Goal: Transaction & Acquisition: Book appointment/travel/reservation

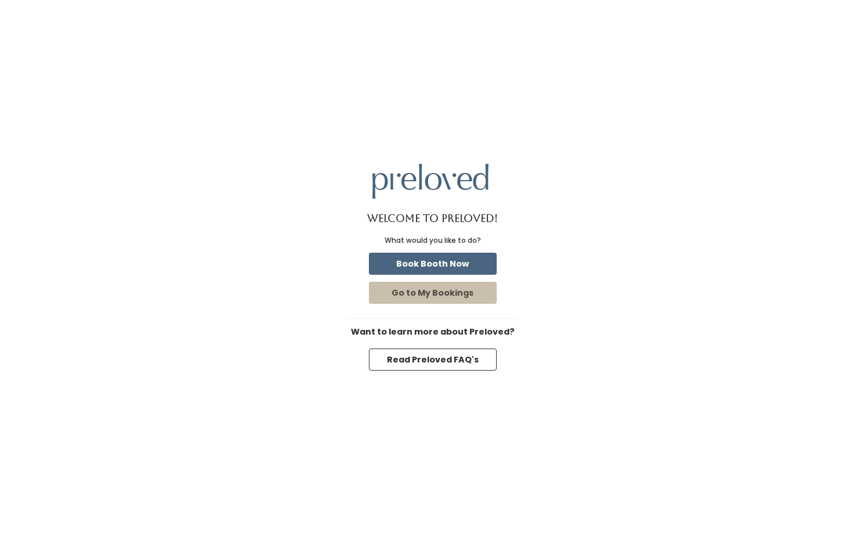
click at [445, 260] on button "Book Booth Now" at bounding box center [433, 264] width 128 height 22
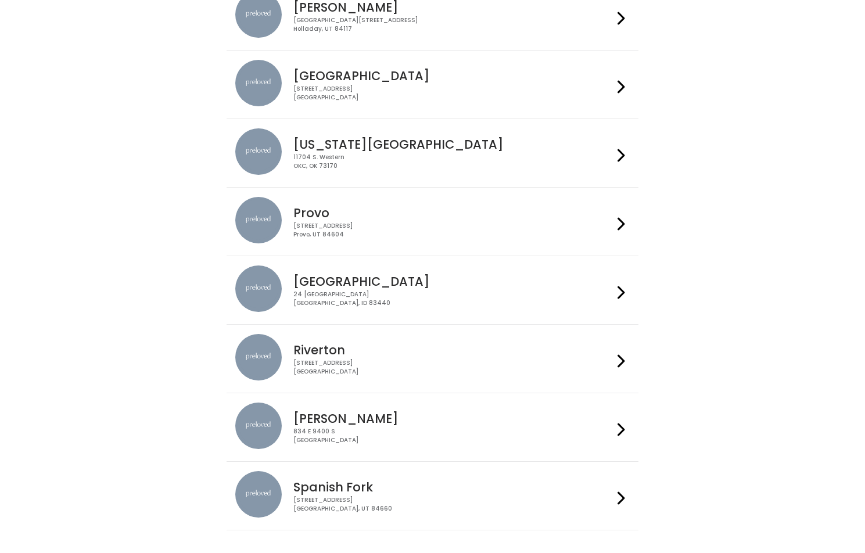
scroll to position [280, 0]
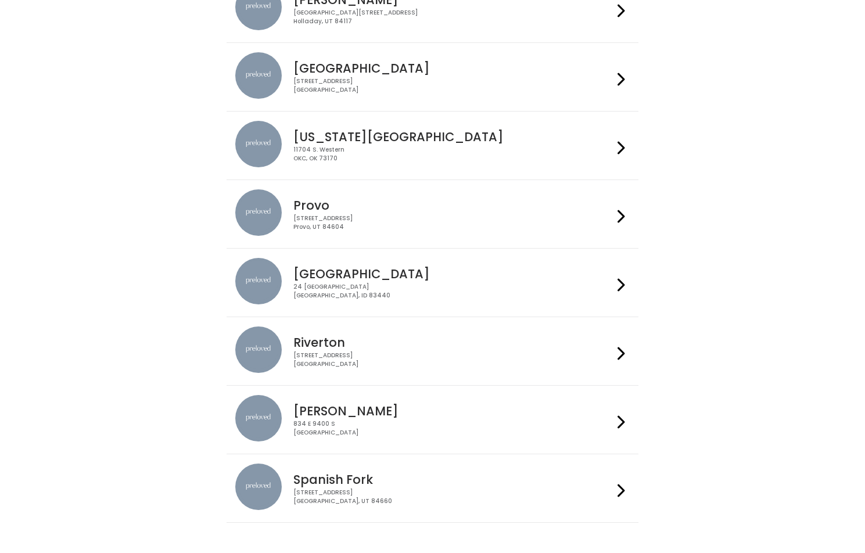
click at [621, 217] on icon at bounding box center [621, 216] width 8 height 17
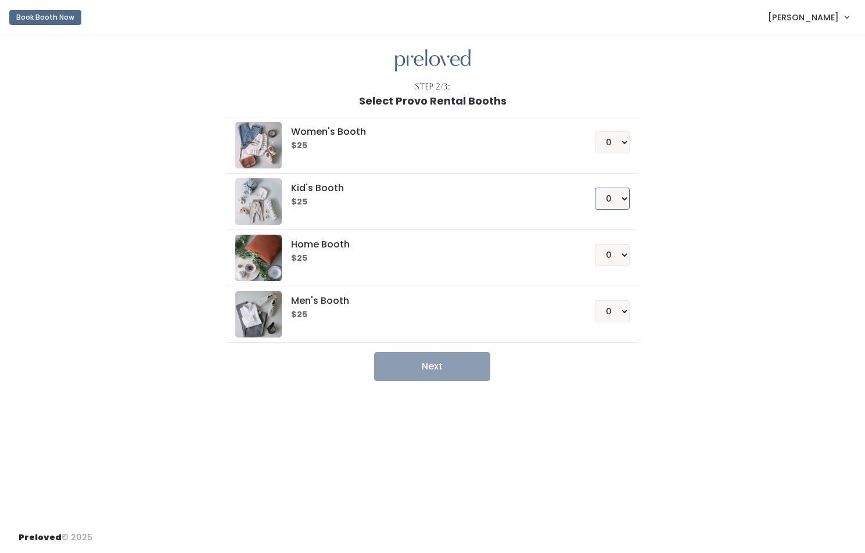
select select "1"
click at [478, 362] on button "Next" at bounding box center [432, 366] width 116 height 29
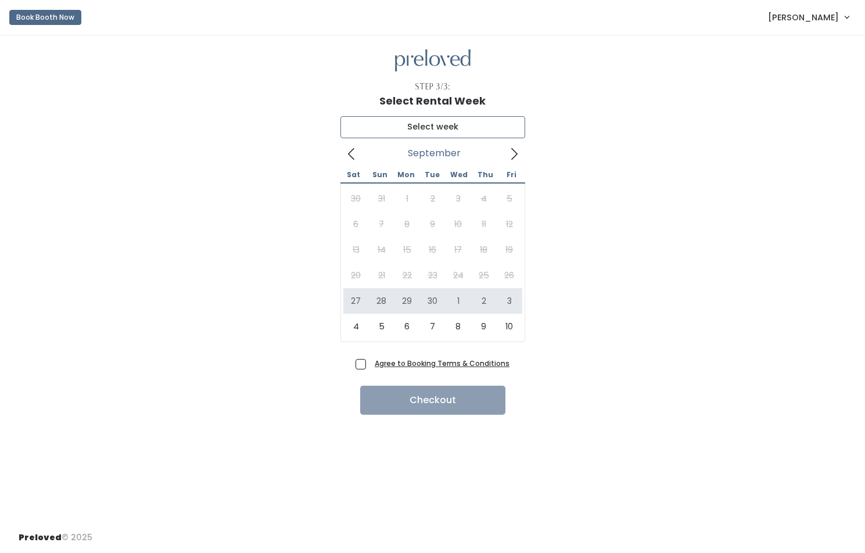
type input "September 27 to October 3"
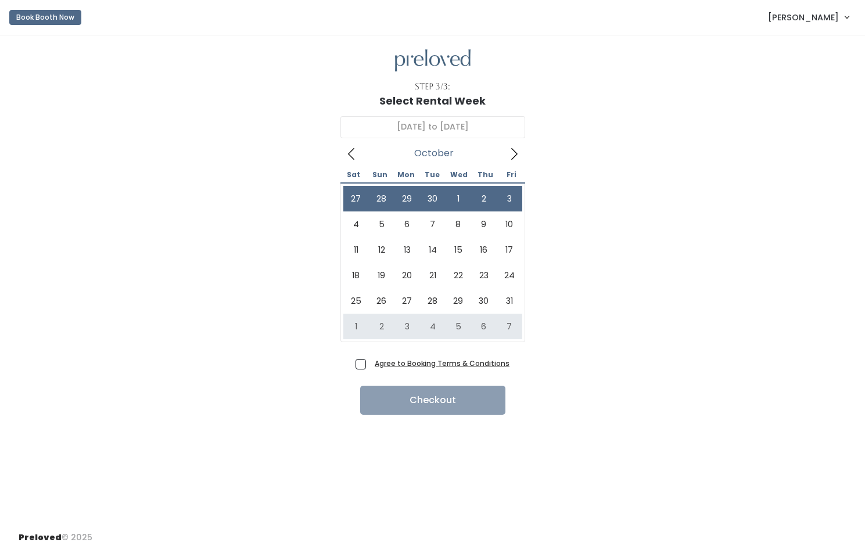
click at [370, 360] on span "Agree to Booking Terms & Conditions" at bounding box center [439, 363] width 139 height 12
click at [370, 360] on input "Agree to Booking Terms & Conditions" at bounding box center [374, 361] width 8 height 8
checkbox input "true"
click at [411, 394] on button "Checkout" at bounding box center [432, 400] width 145 height 29
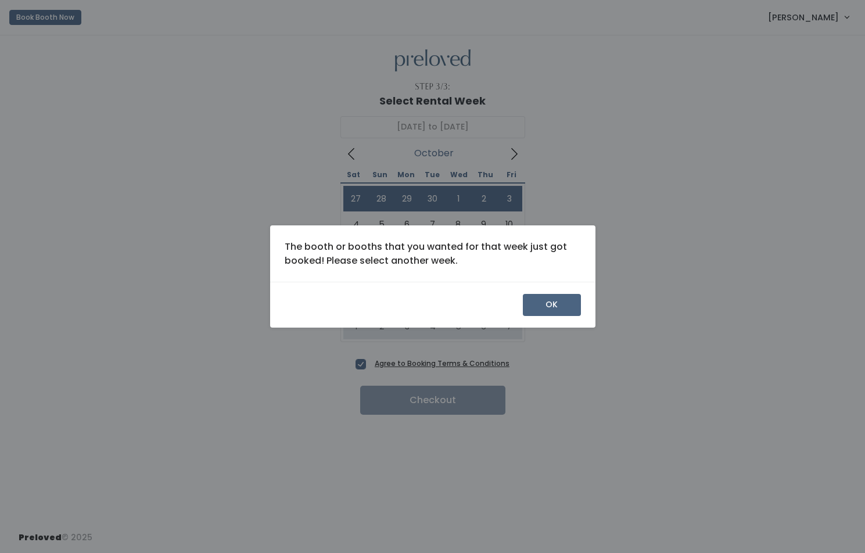
click at [546, 306] on button "OK" at bounding box center [552, 305] width 58 height 22
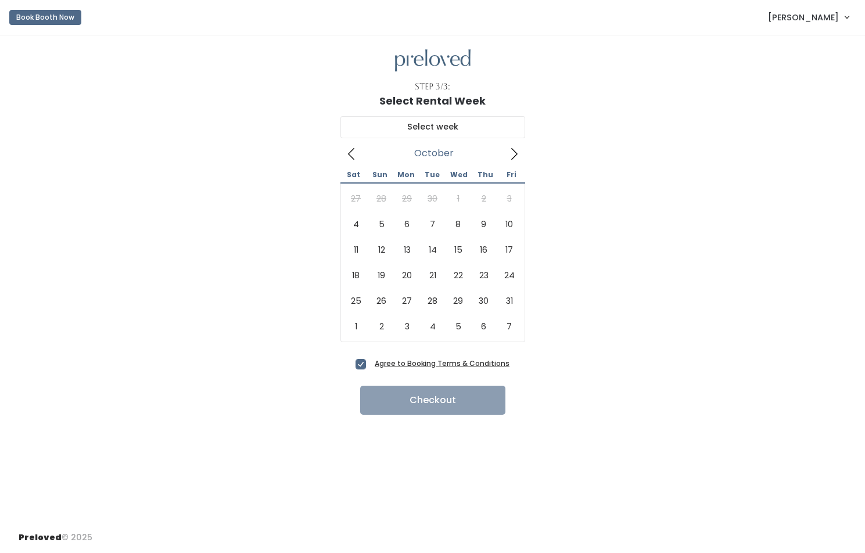
click at [515, 153] on icon at bounding box center [514, 153] width 13 height 13
type input "October 4 to October 10"
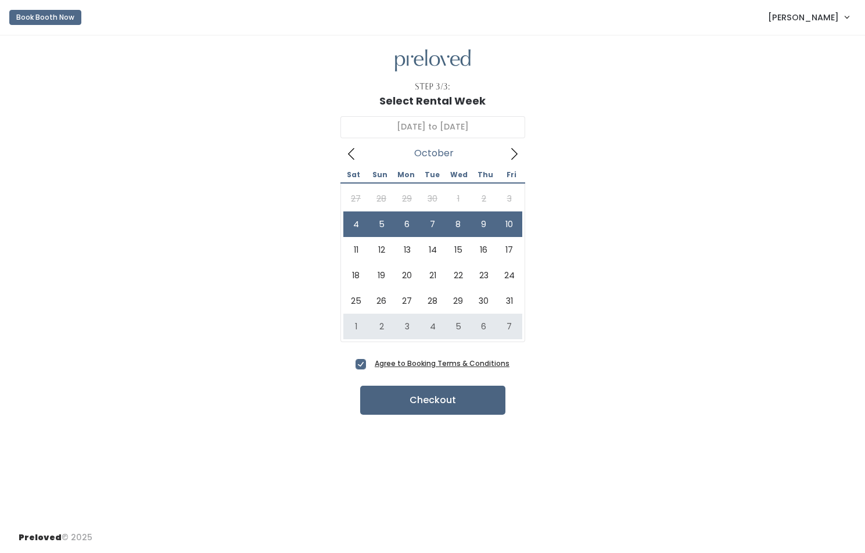
click at [460, 403] on button "Checkout" at bounding box center [432, 400] width 145 height 29
